Goal: Find contact information: Find contact information

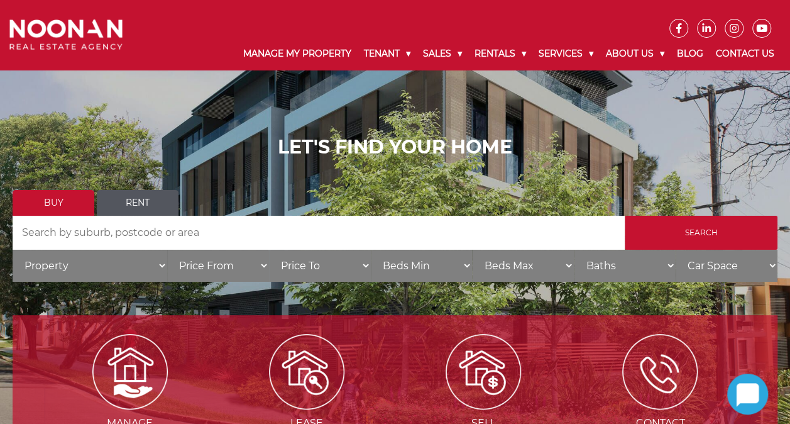
scroll to position [36, 0]
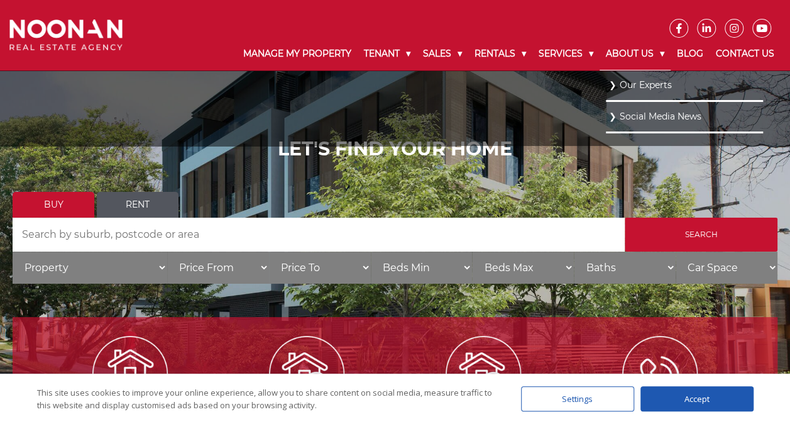
click at [658, 54] on link "About Us" at bounding box center [635, 54] width 71 height 33
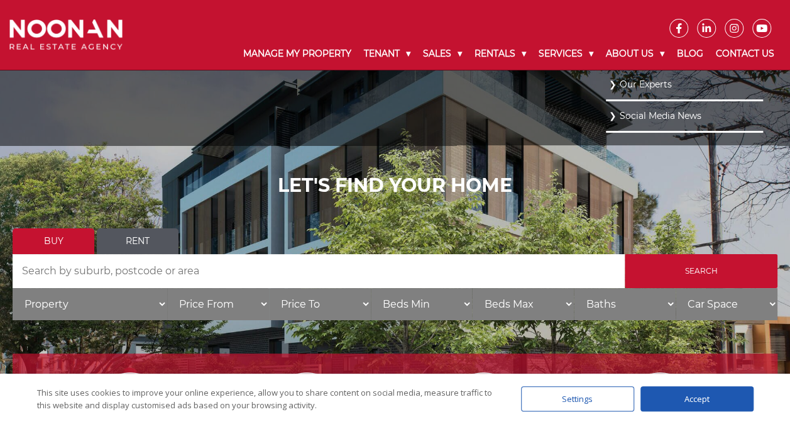
click at [643, 89] on link "Our Experts" at bounding box center [684, 84] width 151 height 17
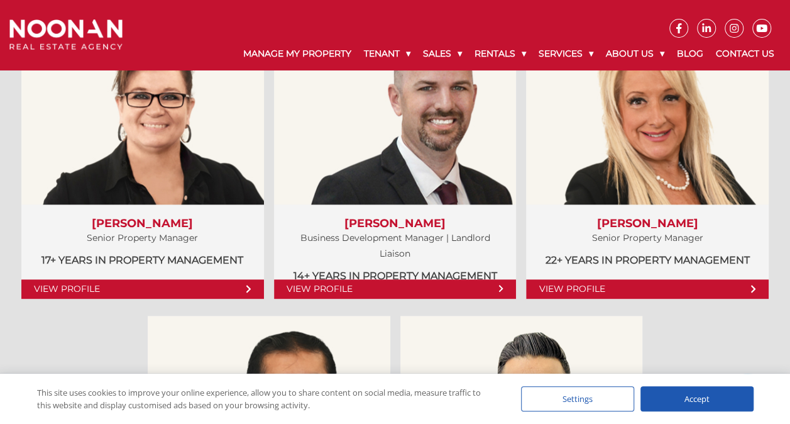
scroll to position [659, 0]
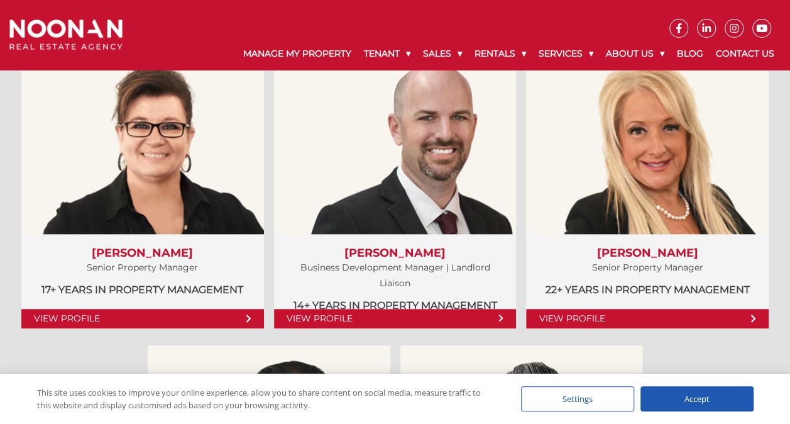
click at [663, 402] on div "Accept" at bounding box center [697, 398] width 113 height 25
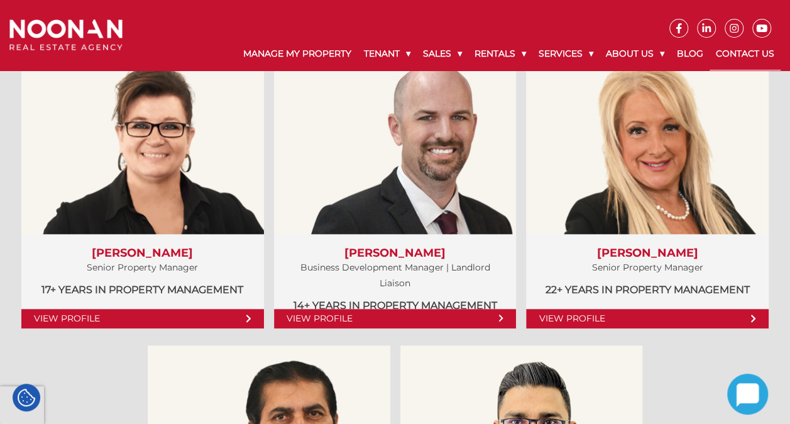
click at [738, 54] on link "Contact Us" at bounding box center [745, 54] width 71 height 33
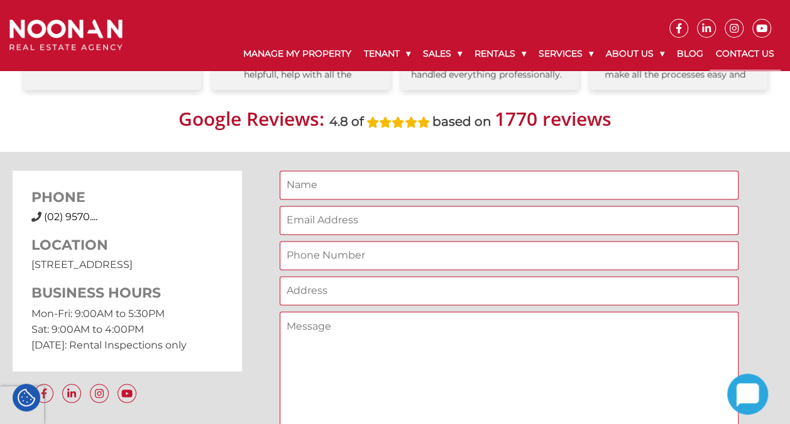
scroll to position [891, 0]
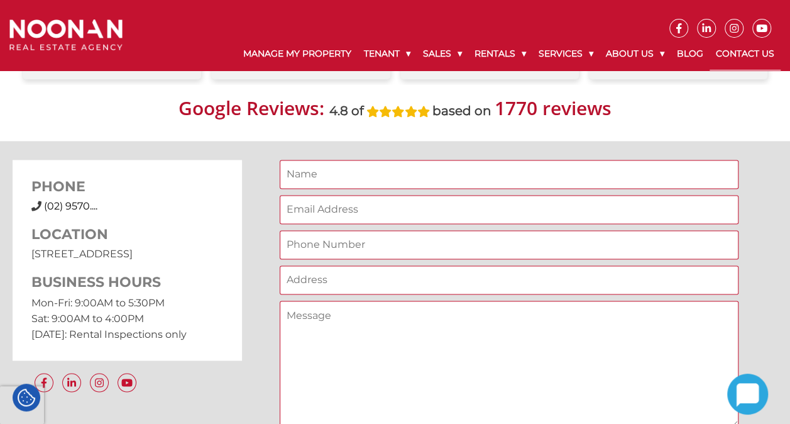
click at [54, 202] on span "(02) 9570...." at bounding box center [70, 206] width 53 height 12
